Goal: Information Seeking & Learning: Learn about a topic

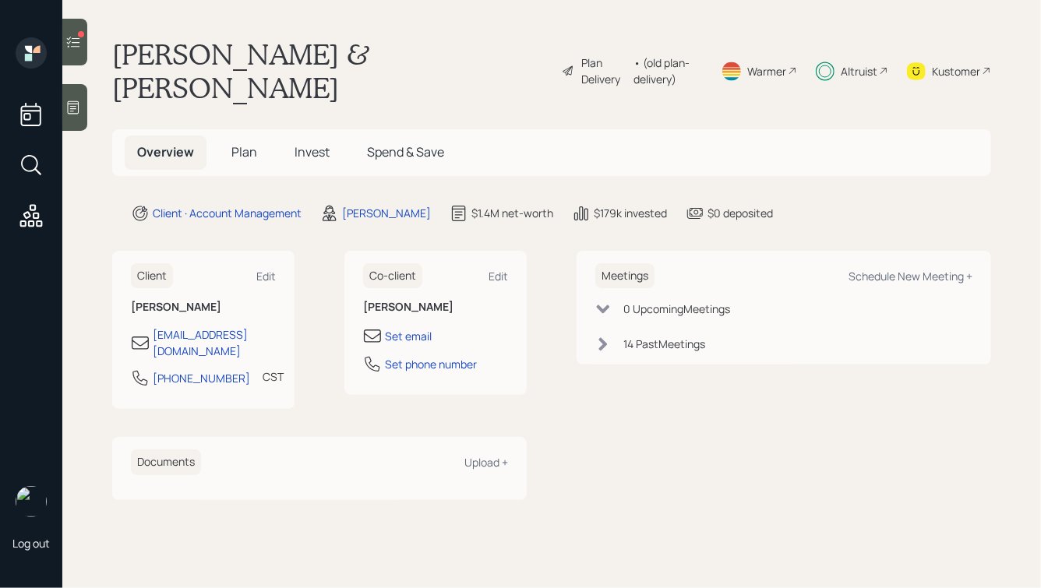
click at [326, 143] on span "Invest" at bounding box center [312, 151] width 35 height 17
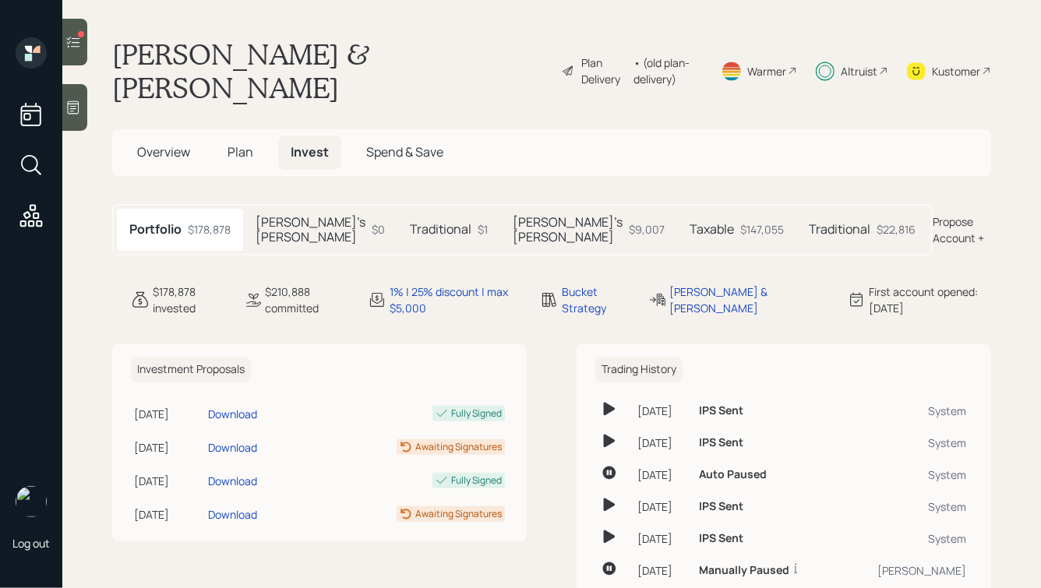
click at [444, 222] on h5 "Traditional" at bounding box center [441, 229] width 62 height 15
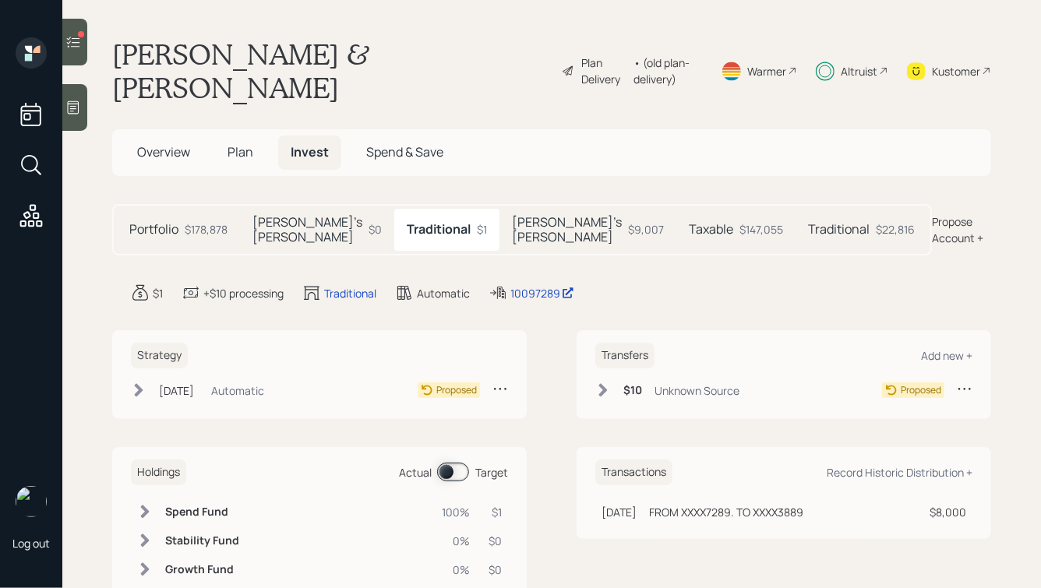
click at [689, 222] on h5 "Taxable" at bounding box center [711, 229] width 44 height 15
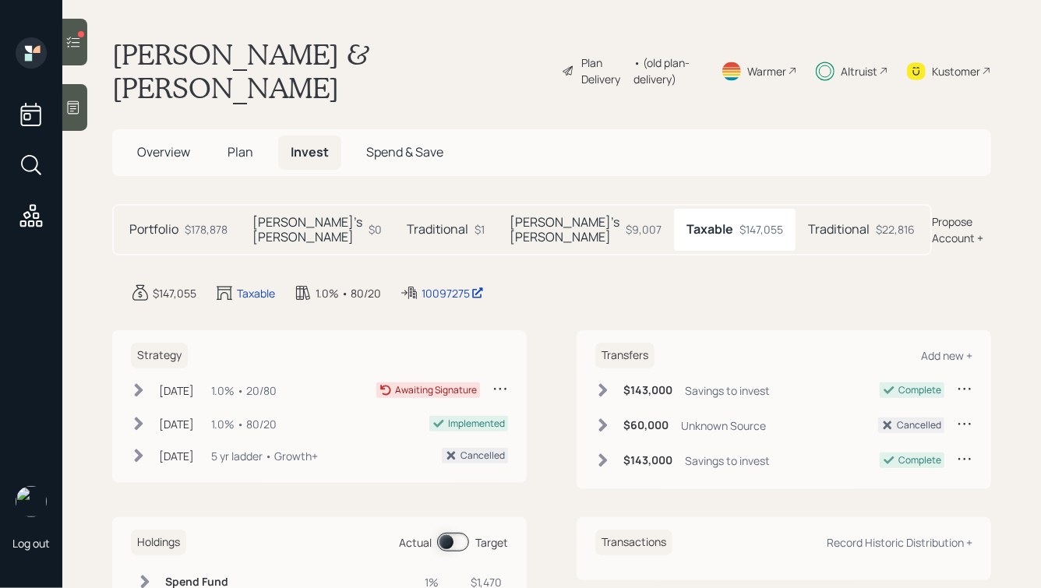
scroll to position [74, 0]
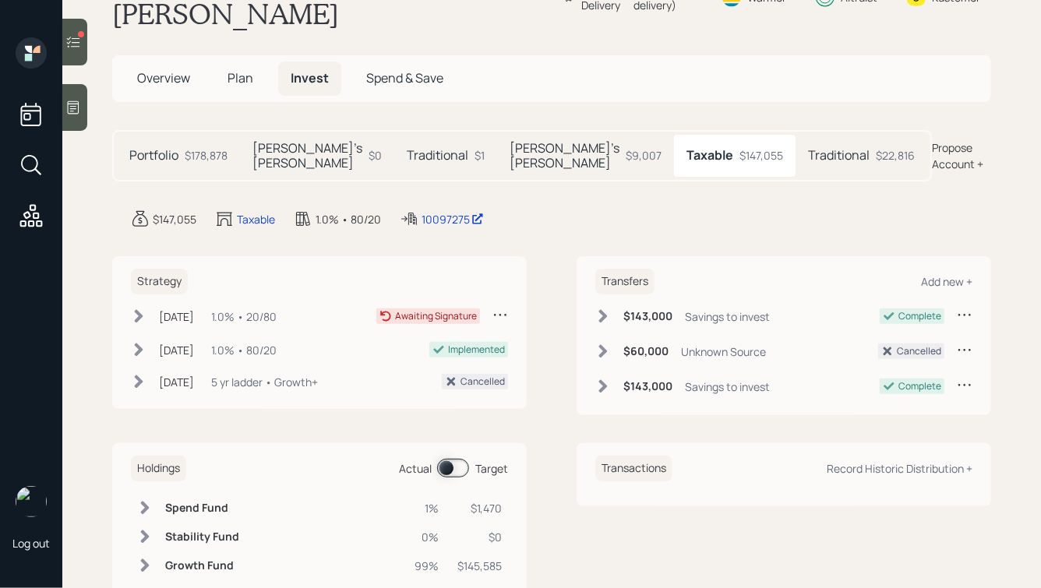
click at [563, 135] on div "Greg's Roth $9,007" at bounding box center [585, 156] width 177 height 42
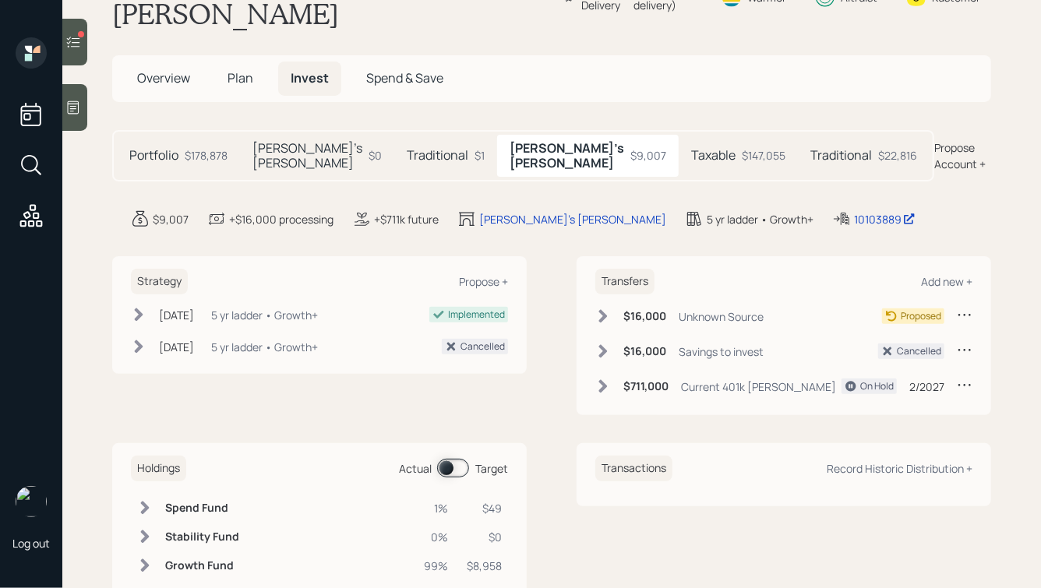
click at [76, 49] on icon at bounding box center [73, 42] width 16 height 16
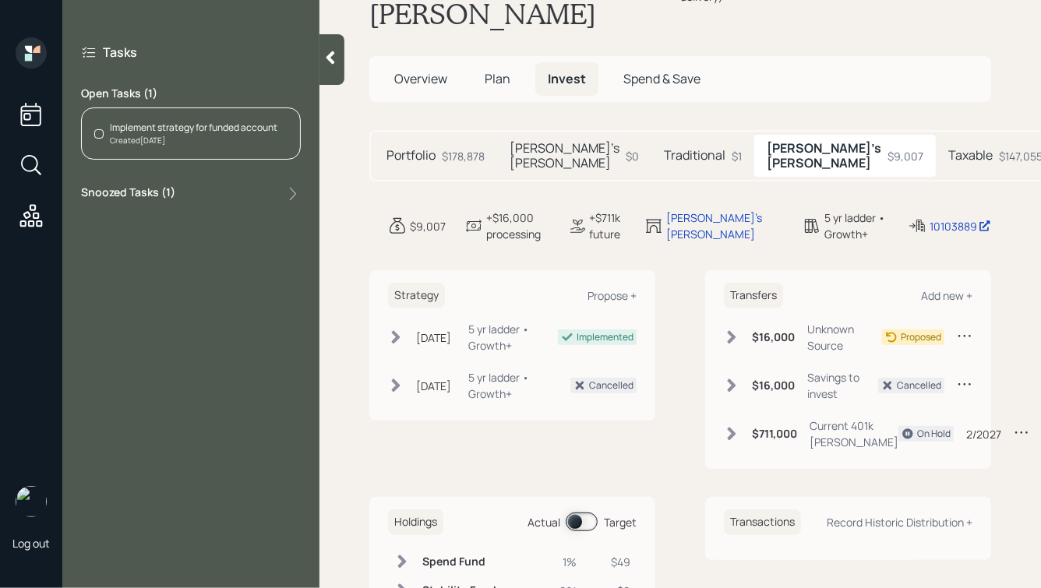
click at [161, 138] on div "Created Aug 8, 2025" at bounding box center [194, 141] width 168 height 12
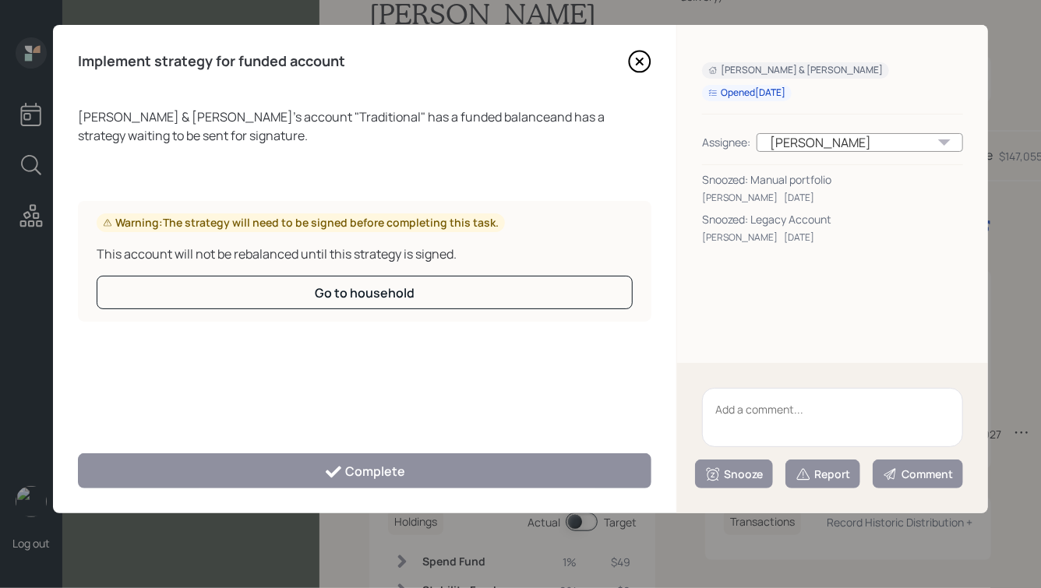
click at [638, 58] on icon at bounding box center [640, 61] width 6 height 6
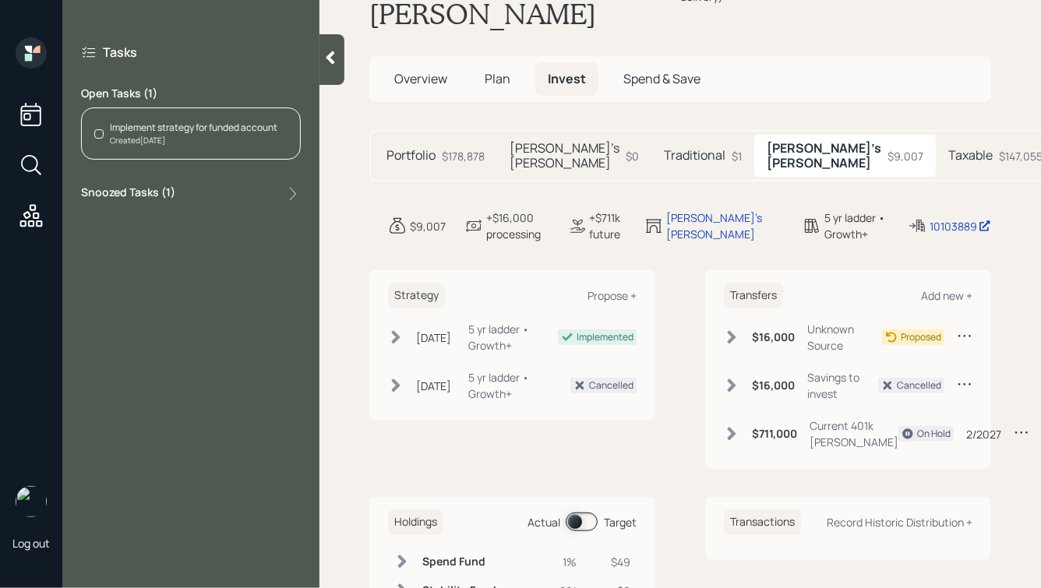
click at [664, 148] on h5 "Traditional" at bounding box center [695, 155] width 62 height 15
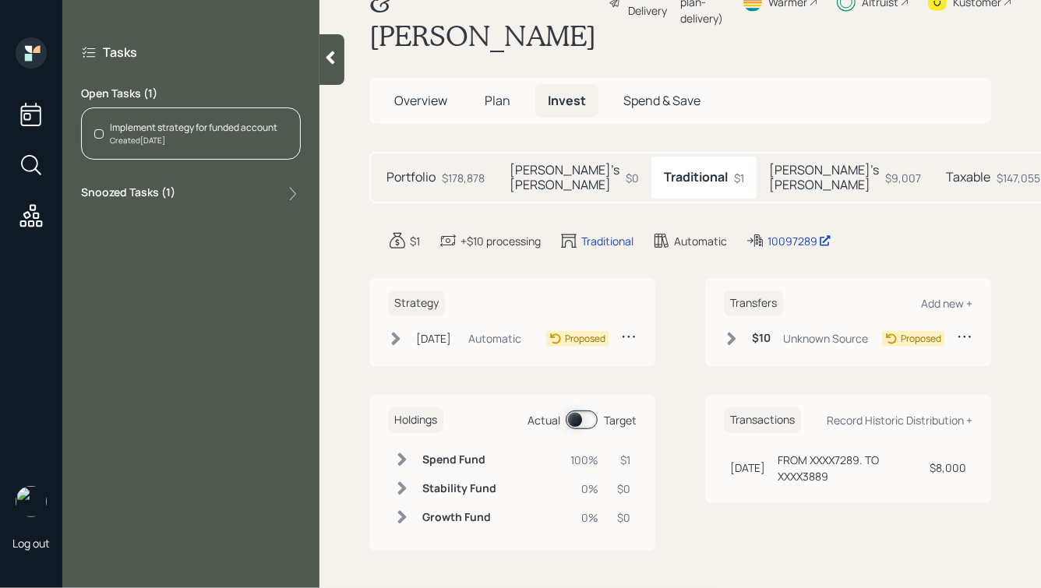
scroll to position [64, 0]
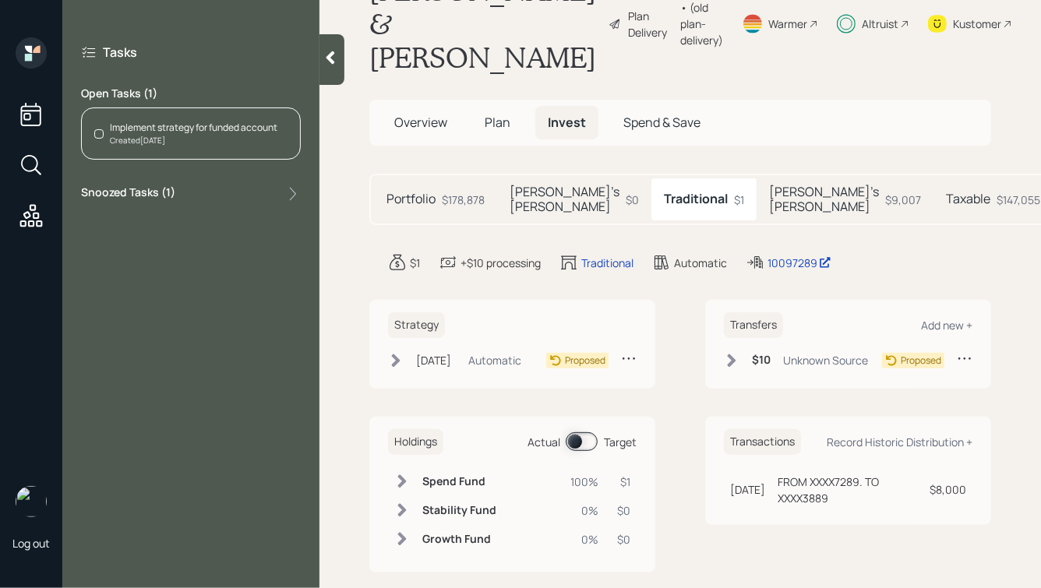
click at [338, 62] on icon at bounding box center [331, 58] width 16 height 16
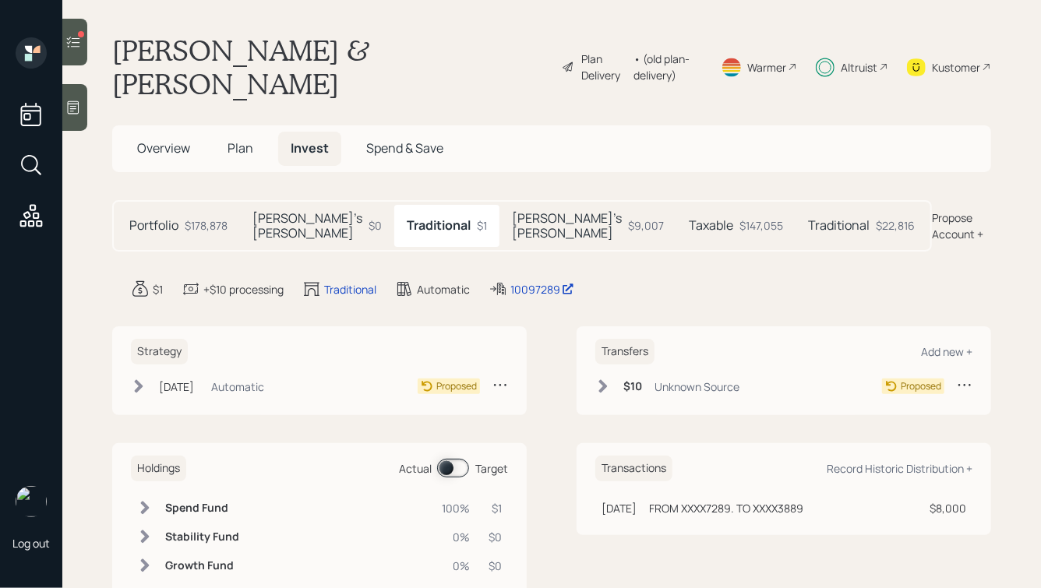
click at [19, 225] on icon at bounding box center [31, 216] width 28 height 28
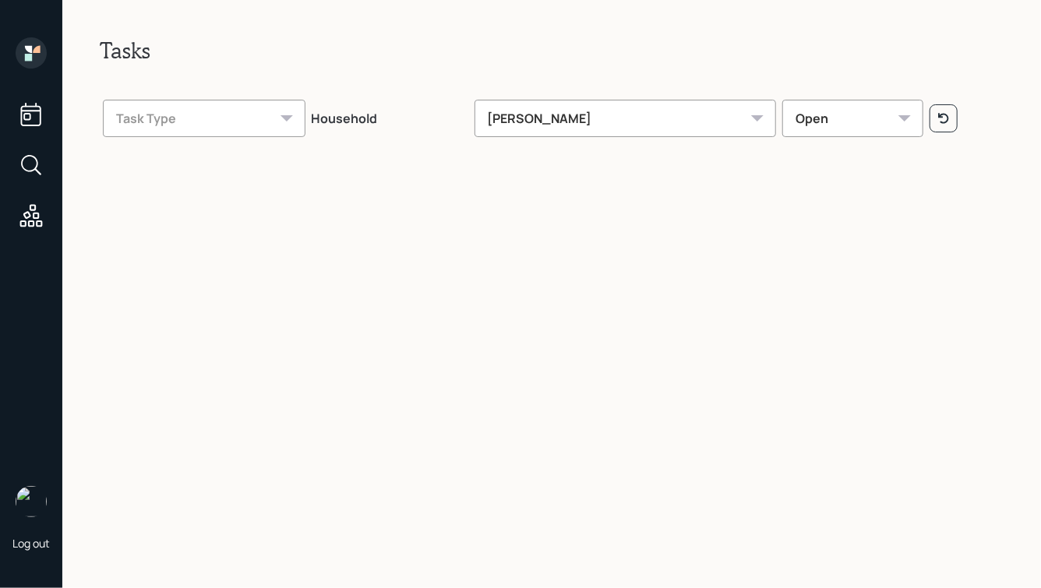
click at [531, 128] on div "Hunter Neumayer" at bounding box center [626, 118] width 302 height 37
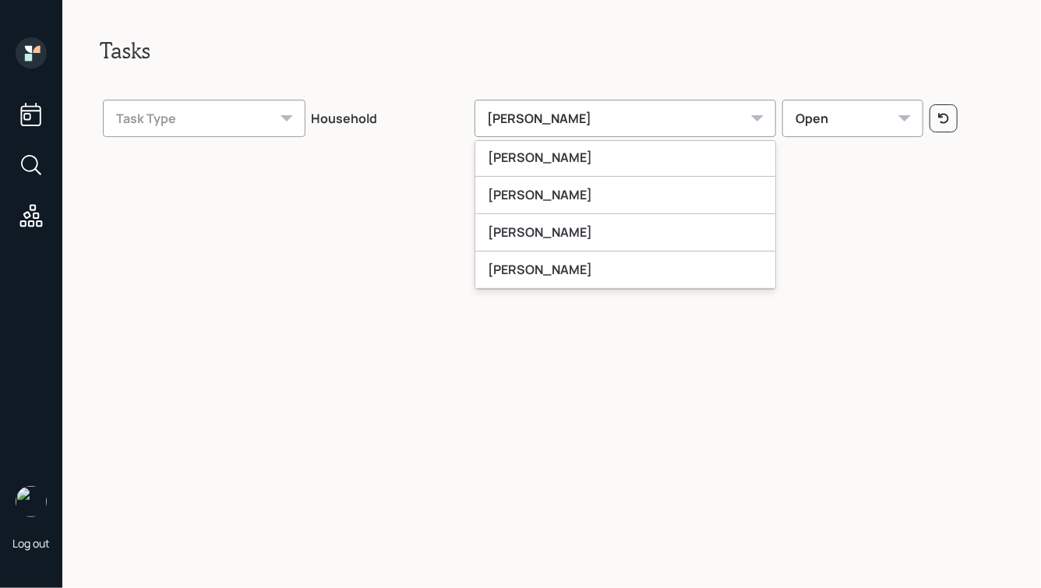
scroll to position [302, 0]
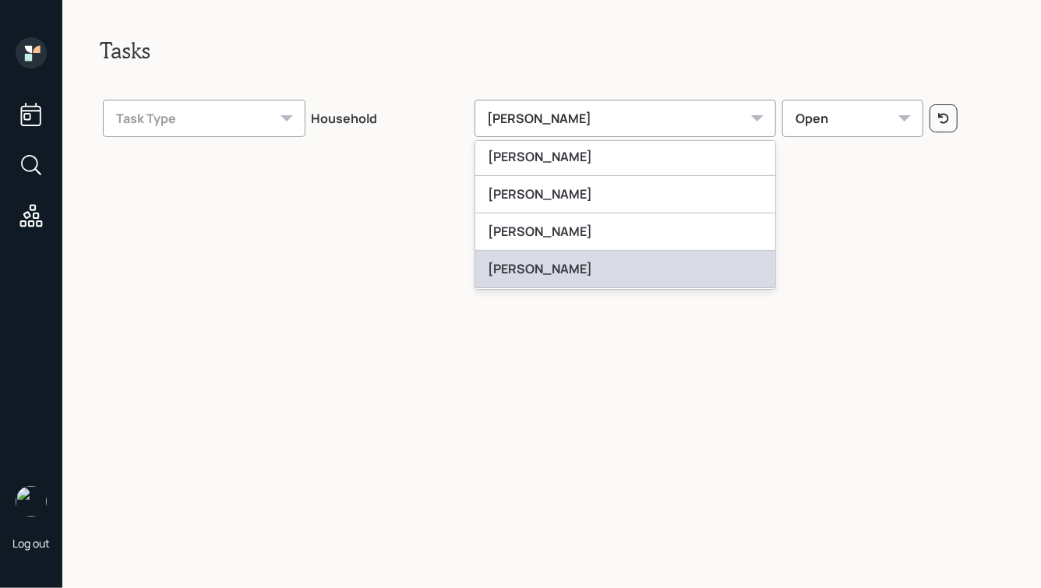
click at [554, 256] on div "[PERSON_NAME]" at bounding box center [625, 269] width 301 height 37
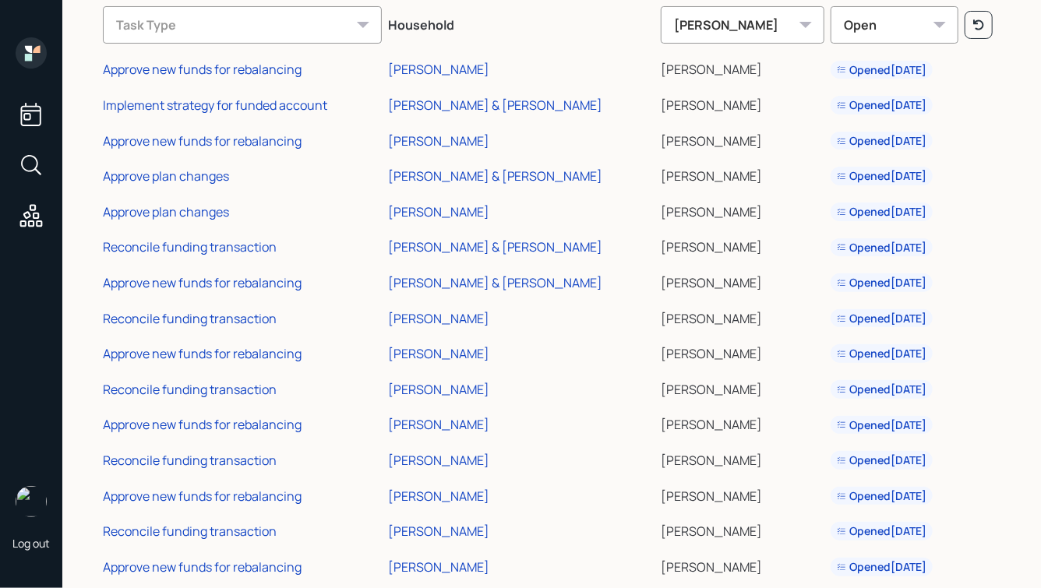
scroll to position [125, 0]
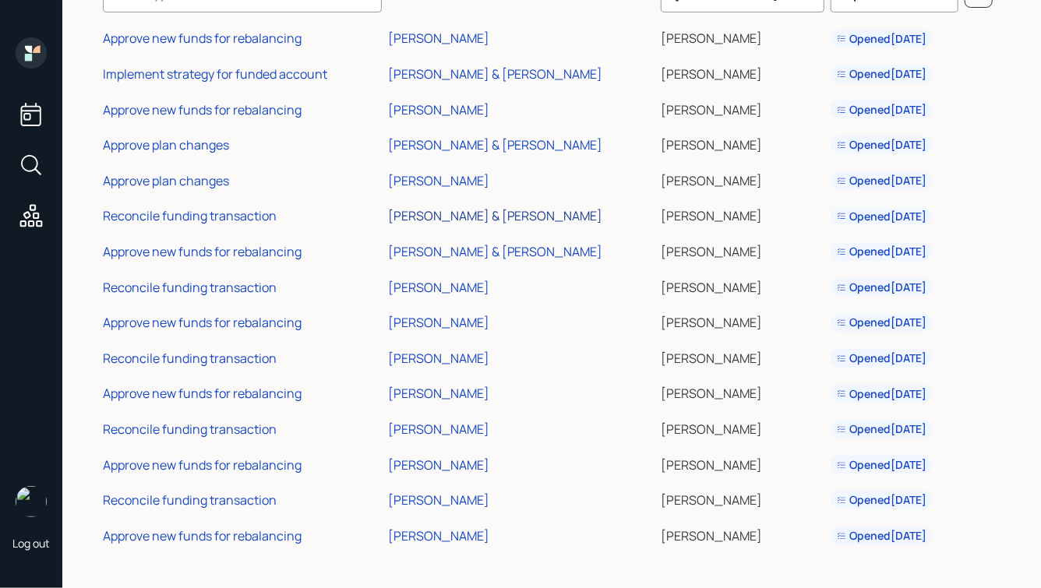
click at [467, 217] on div "[PERSON_NAME] & [PERSON_NAME]" at bounding box center [495, 215] width 215 height 17
